Goal: Transaction & Acquisition: Purchase product/service

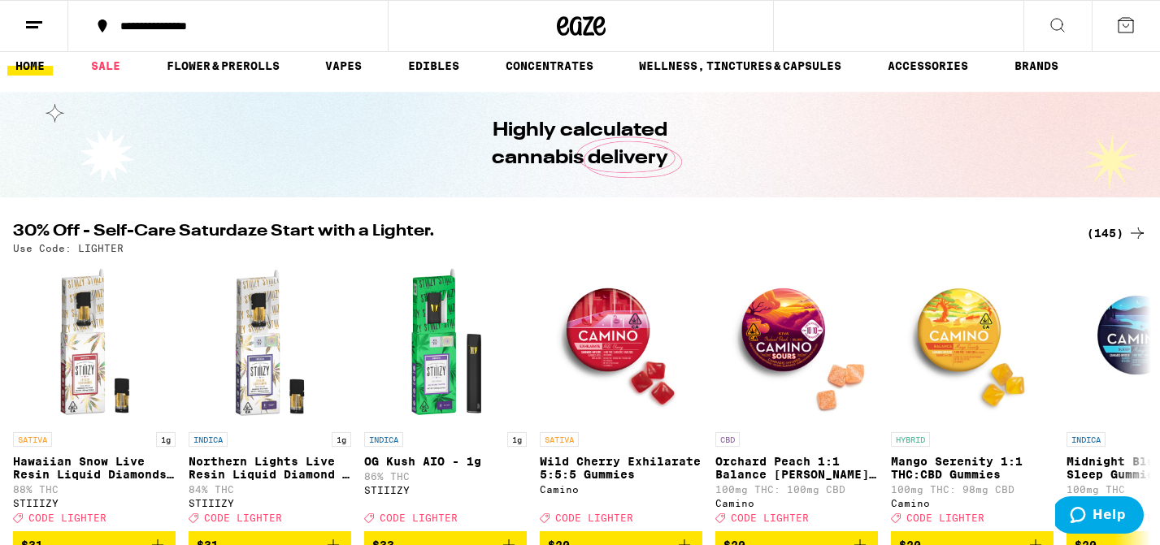
scroll to position [14, 0]
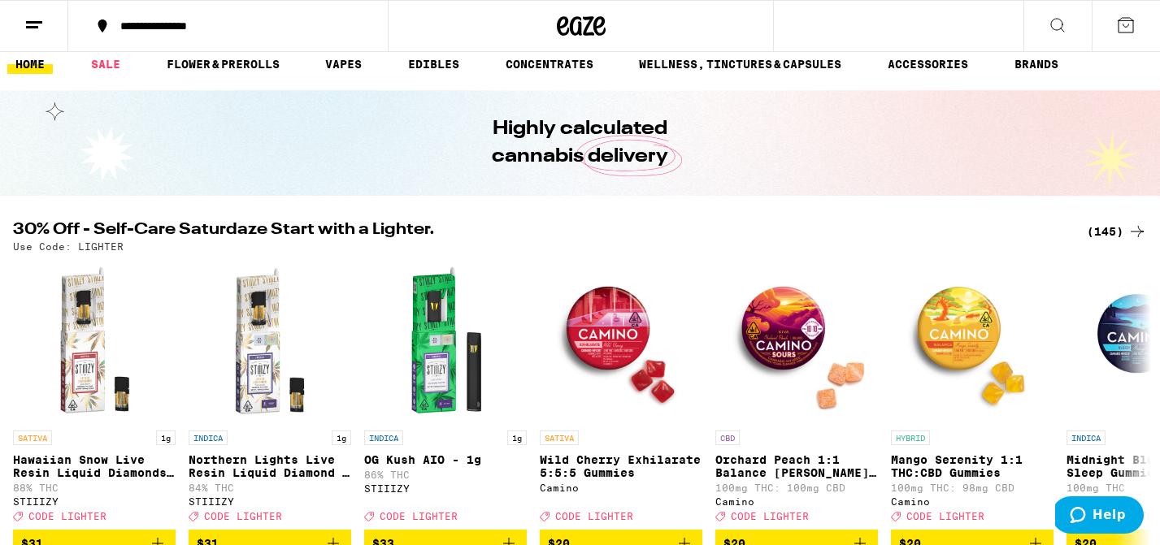
click at [1118, 226] on div "(145)" at bounding box center [1117, 232] width 60 height 20
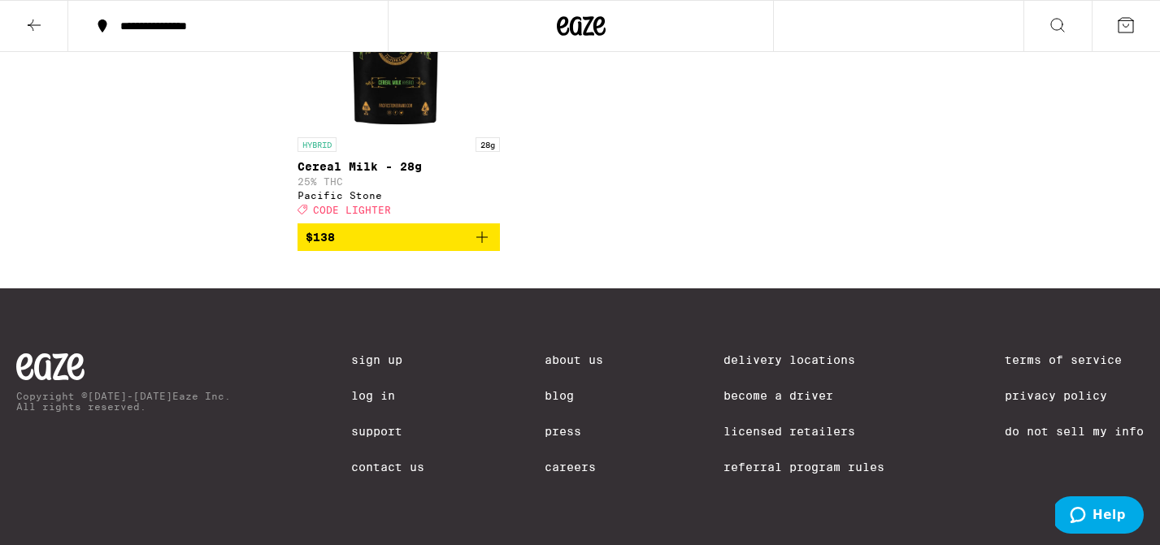
scroll to position [11710, 0]
